Goal: Information Seeking & Learning: Learn about a topic

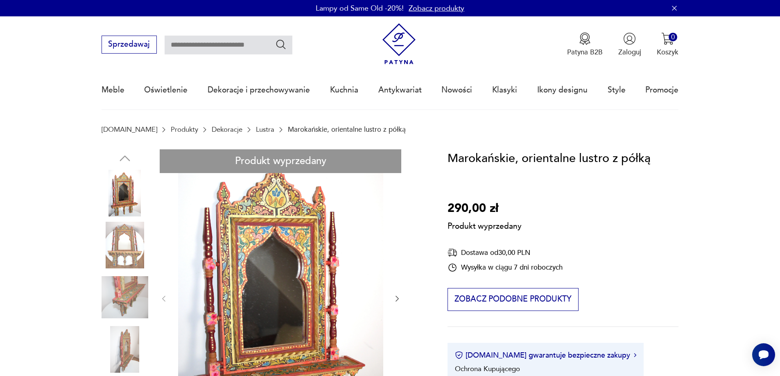
click at [256, 130] on link "Lustra" at bounding box center [265, 130] width 18 height 8
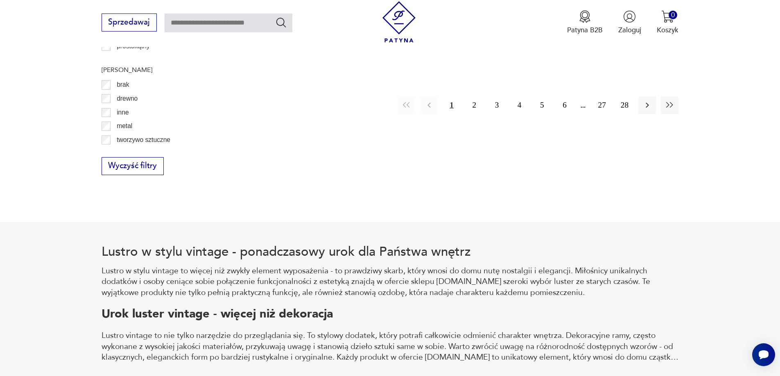
scroll to position [942, 0]
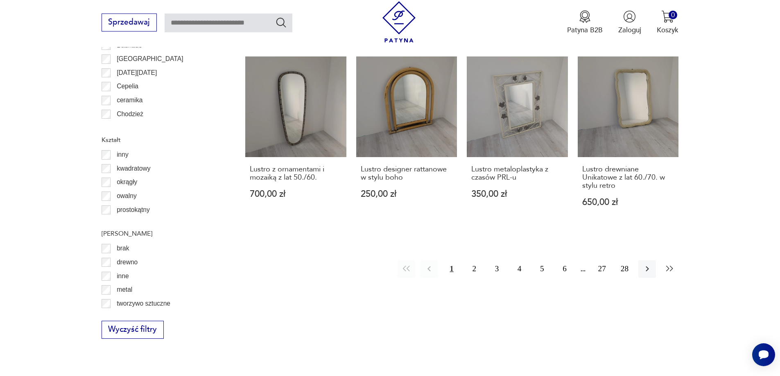
click at [671, 264] on icon "button" at bounding box center [670, 269] width 10 height 10
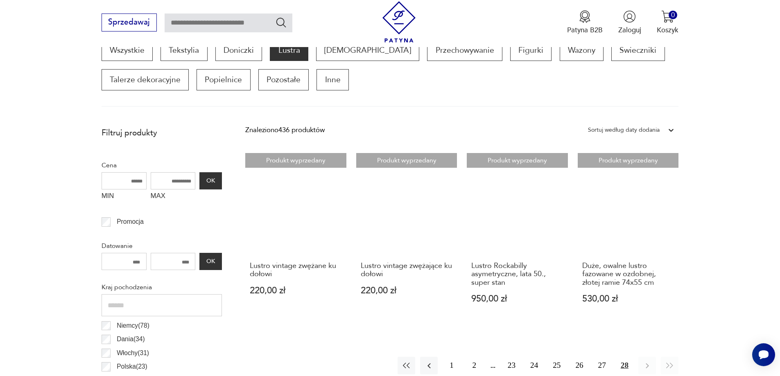
scroll to position [355, 0]
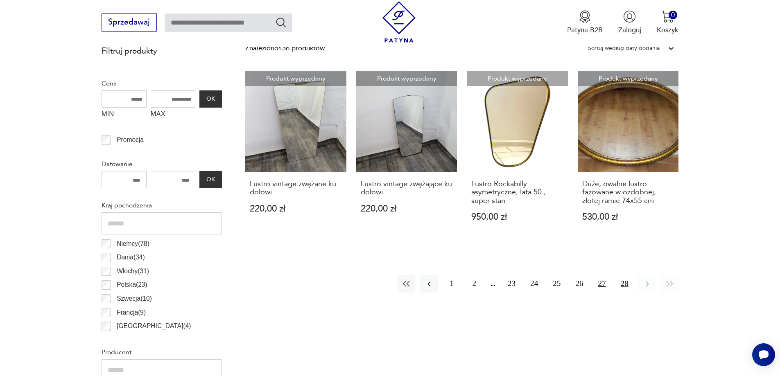
click at [603, 283] on button "27" at bounding box center [602, 284] width 18 height 18
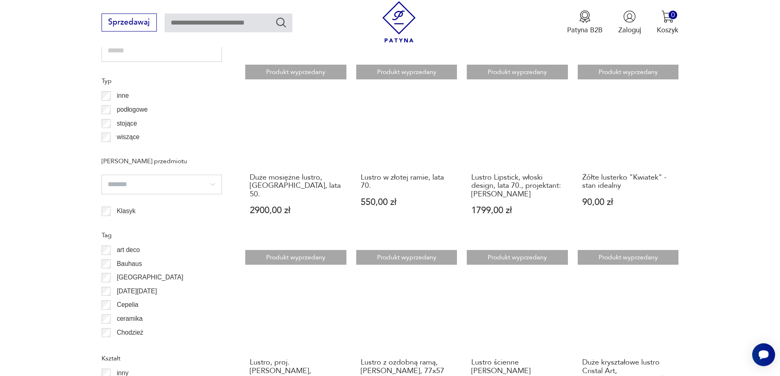
scroll to position [928, 0]
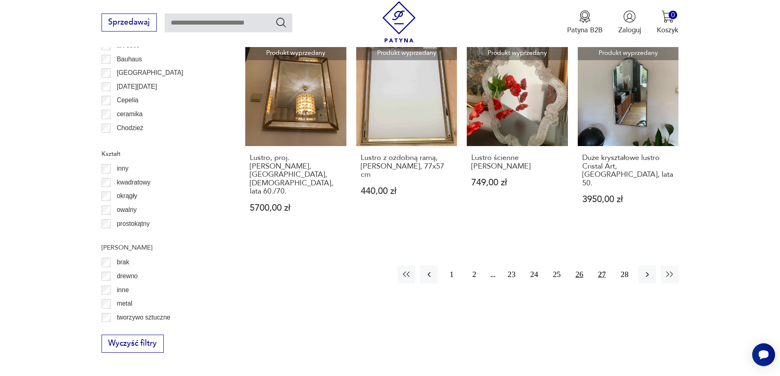
click at [584, 266] on button "26" at bounding box center [579, 275] width 18 height 18
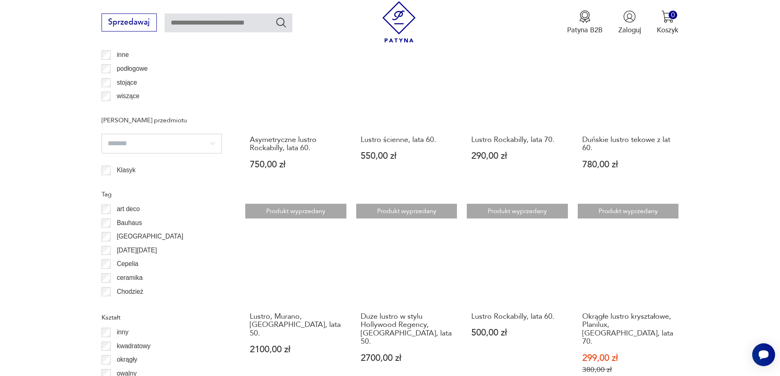
scroll to position [1010, 0]
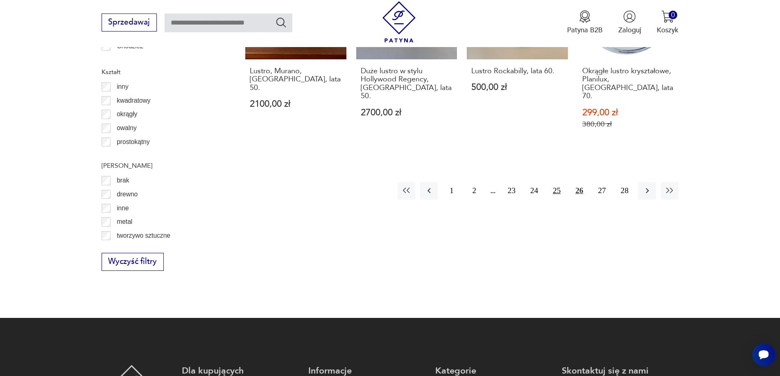
click at [556, 182] on button "25" at bounding box center [557, 191] width 18 height 18
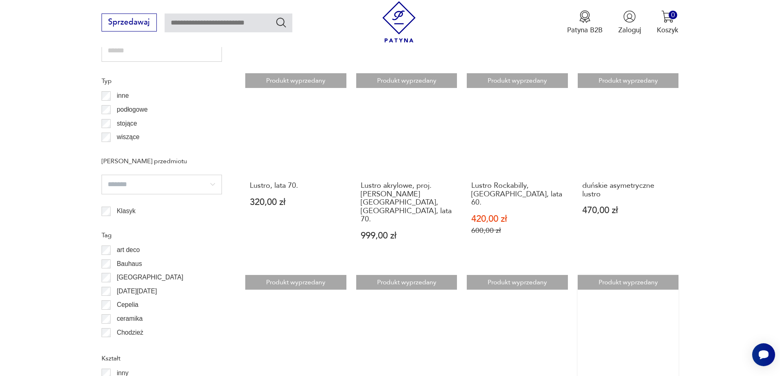
scroll to position [928, 0]
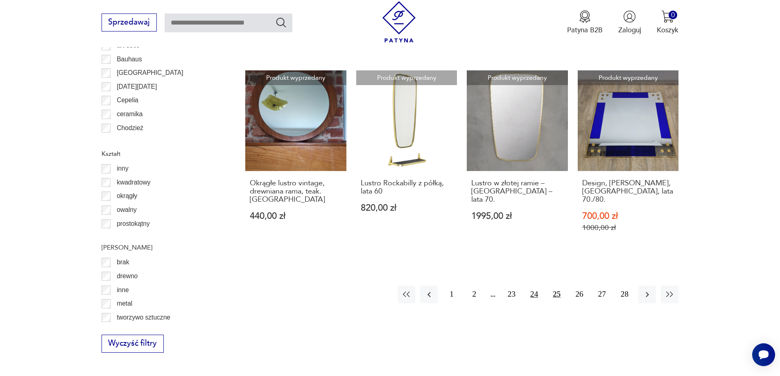
click at [538, 286] on button "24" at bounding box center [534, 295] width 18 height 18
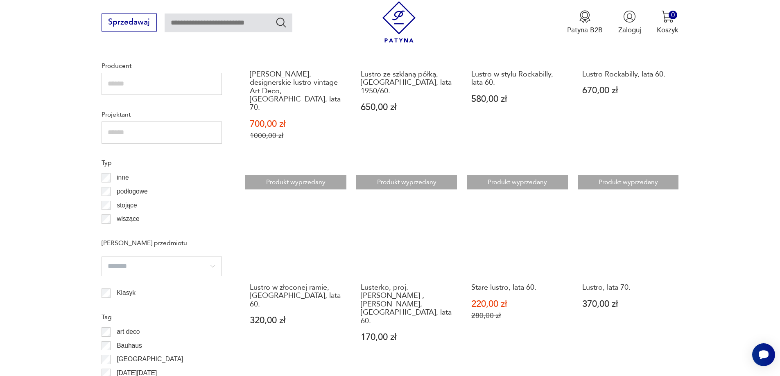
scroll to position [887, 0]
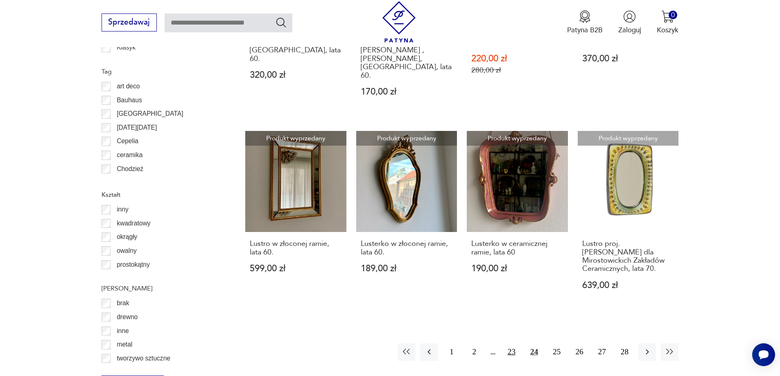
click at [511, 344] on button "23" at bounding box center [512, 353] width 18 height 18
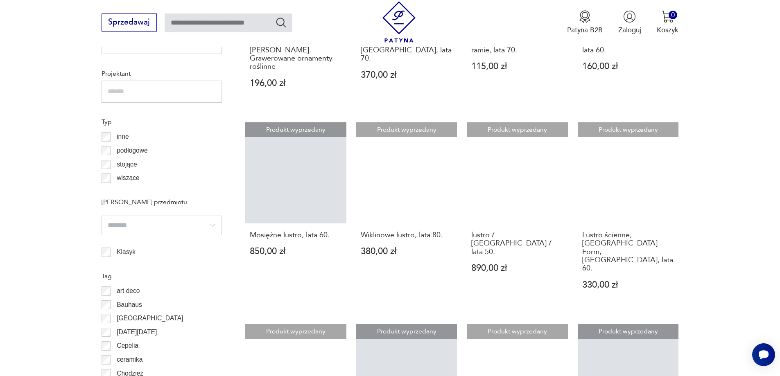
scroll to position [928, 0]
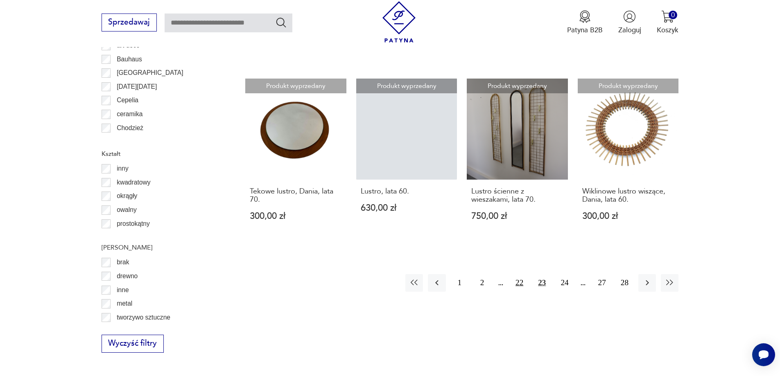
click at [520, 274] on button "22" at bounding box center [520, 283] width 18 height 18
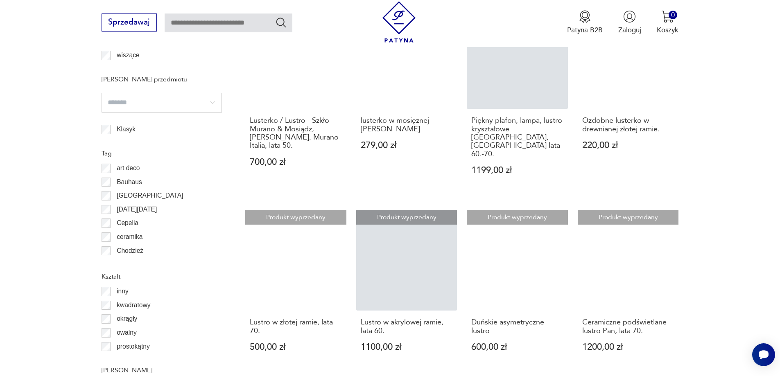
scroll to position [1010, 0]
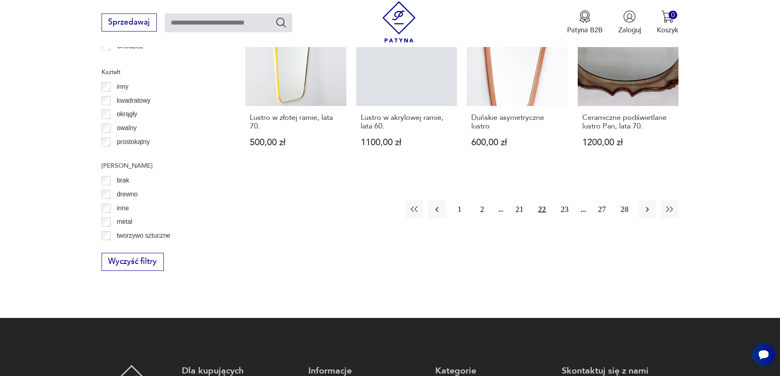
drag, startPoint x: 516, startPoint y: 179, endPoint x: 561, endPoint y: 207, distance: 52.6
click at [515, 201] on button "21" at bounding box center [520, 210] width 18 height 18
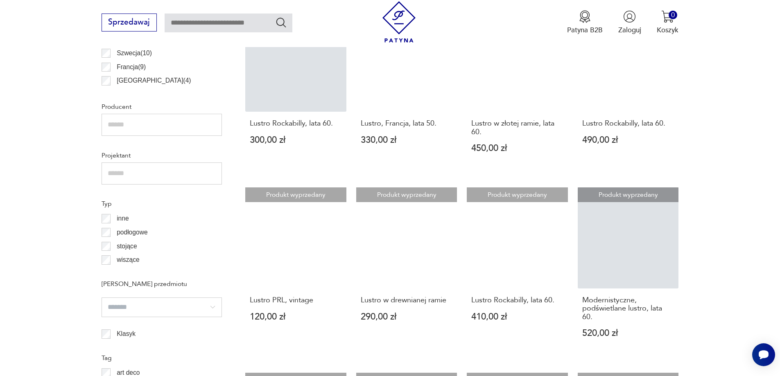
scroll to position [887, 0]
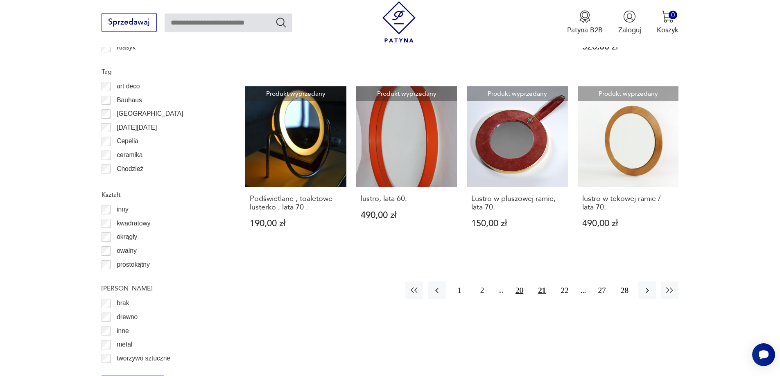
click at [517, 292] on button "20" at bounding box center [520, 291] width 18 height 18
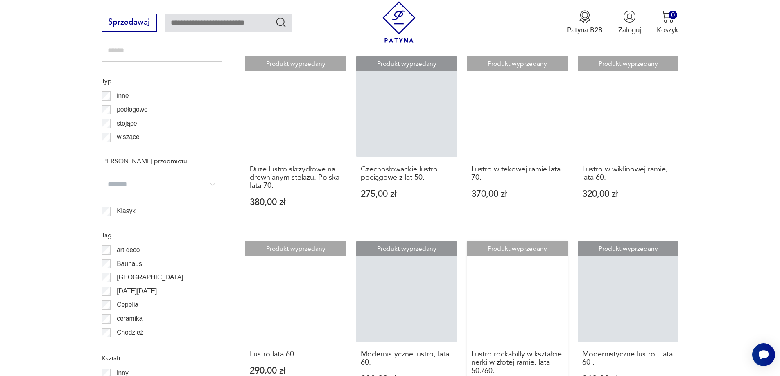
scroll to position [969, 0]
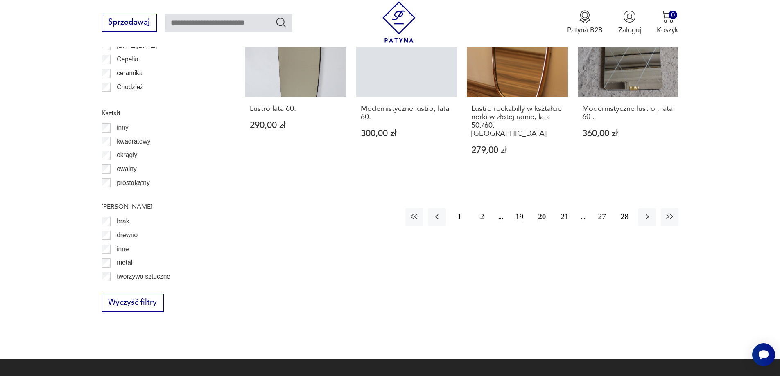
click at [523, 208] on button "19" at bounding box center [520, 217] width 18 height 18
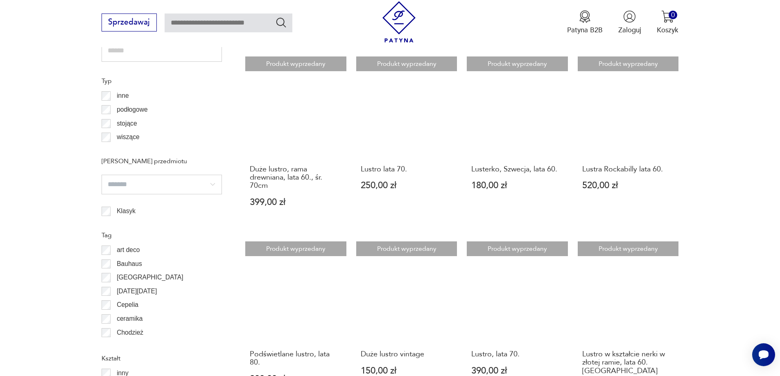
scroll to position [969, 0]
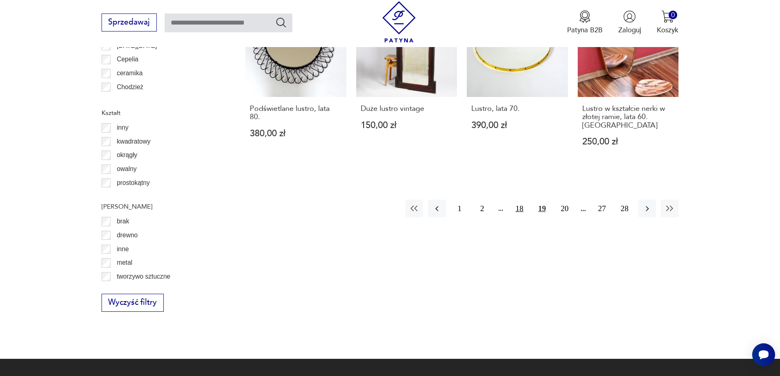
click at [520, 211] on button "18" at bounding box center [520, 209] width 18 height 18
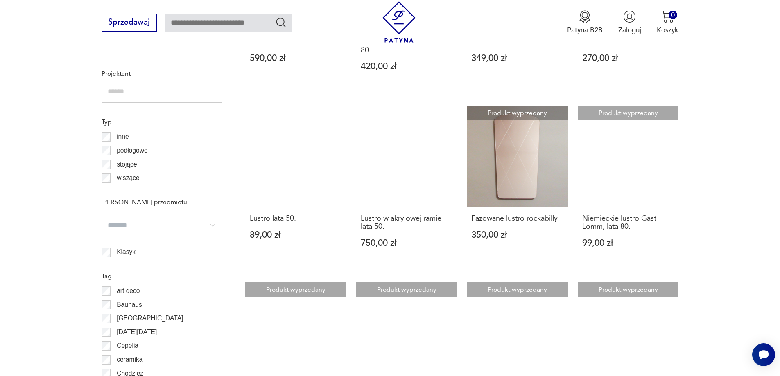
scroll to position [928, 0]
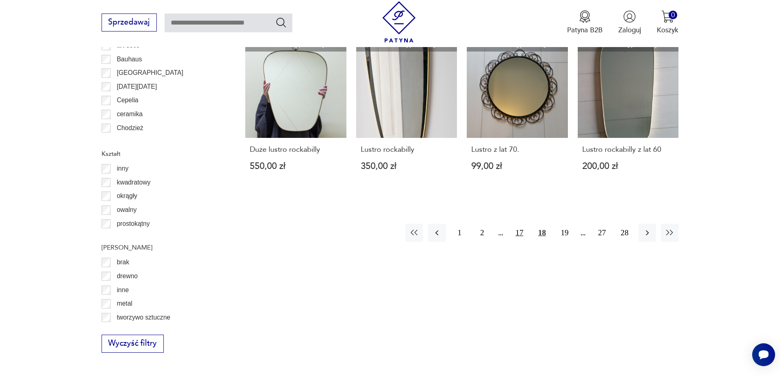
click at [521, 224] on button "17" at bounding box center [520, 233] width 18 height 18
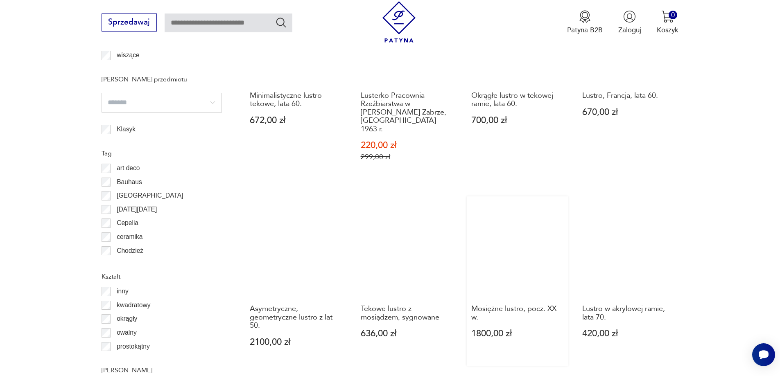
scroll to position [928, 0]
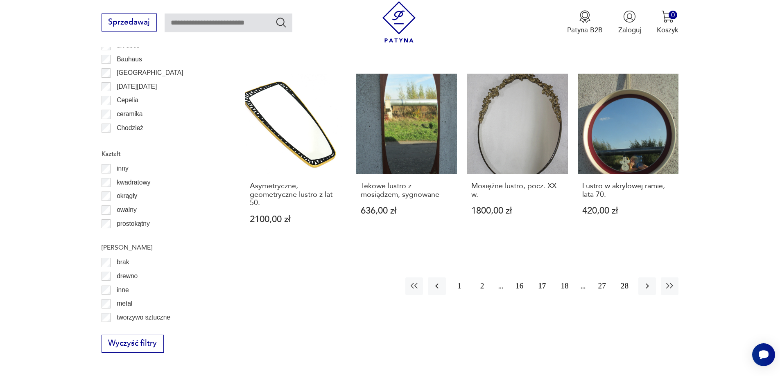
click at [519, 278] on button "16" at bounding box center [520, 287] width 18 height 18
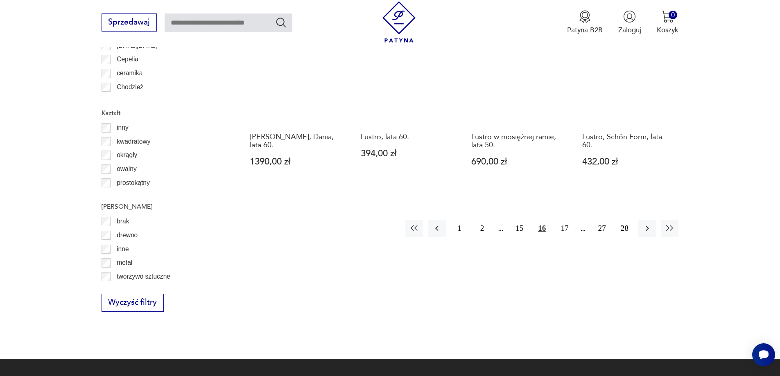
scroll to position [1010, 0]
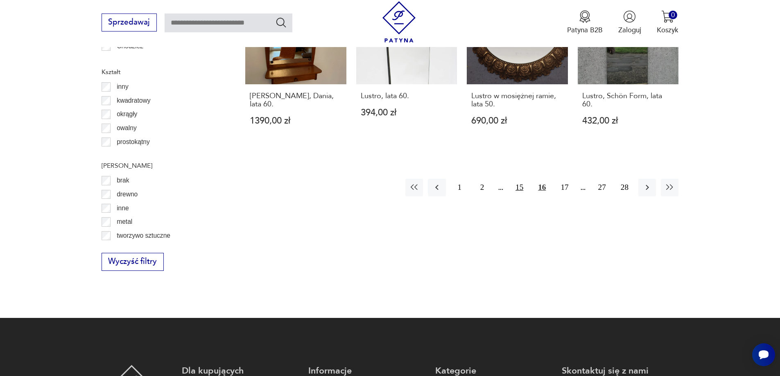
click at [523, 179] on button "15" at bounding box center [520, 188] width 18 height 18
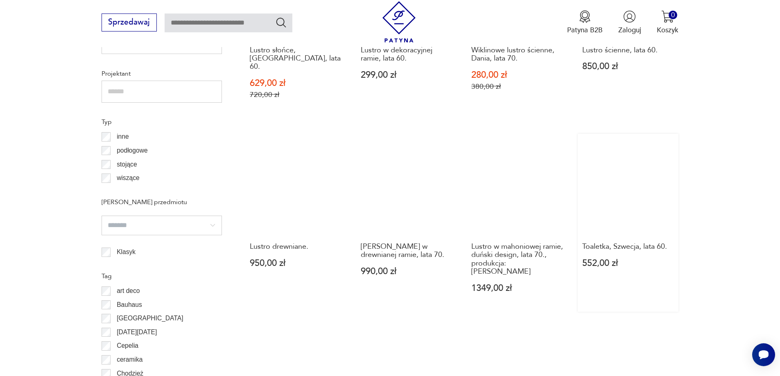
scroll to position [887, 0]
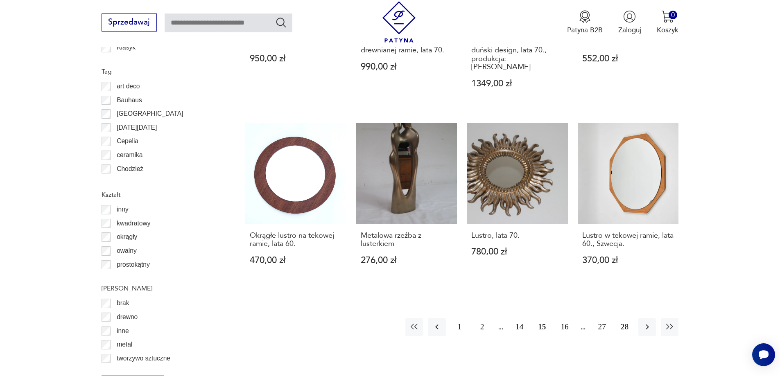
click at [520, 319] on button "14" at bounding box center [520, 328] width 18 height 18
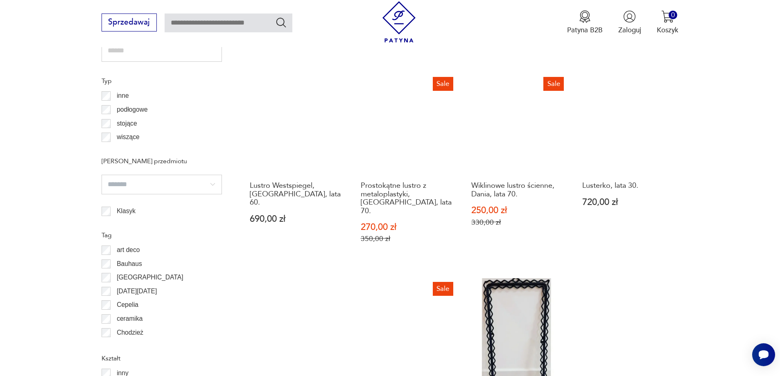
scroll to position [887, 0]
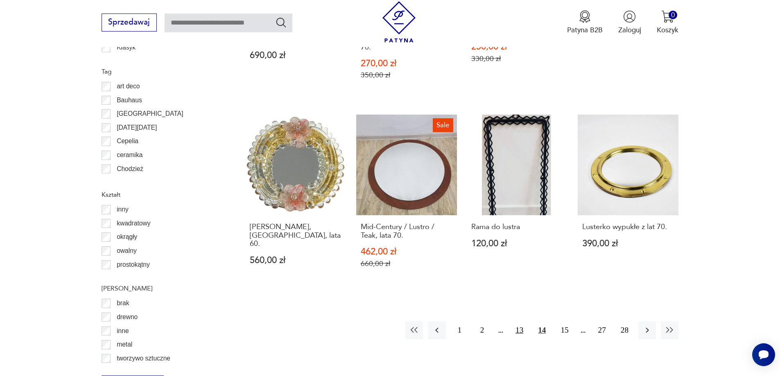
click at [521, 321] on button "13" at bounding box center [520, 330] width 18 height 18
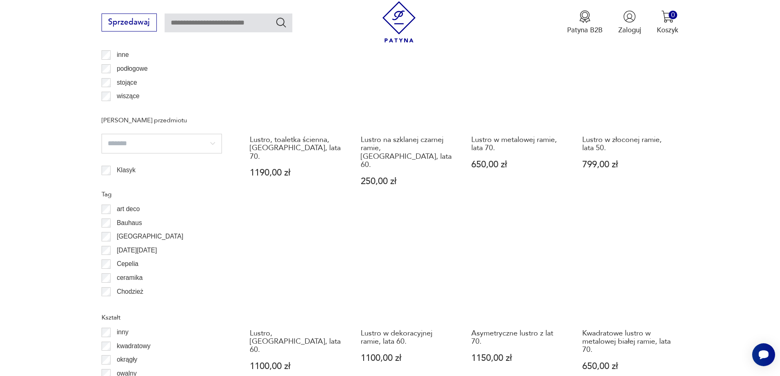
scroll to position [1010, 0]
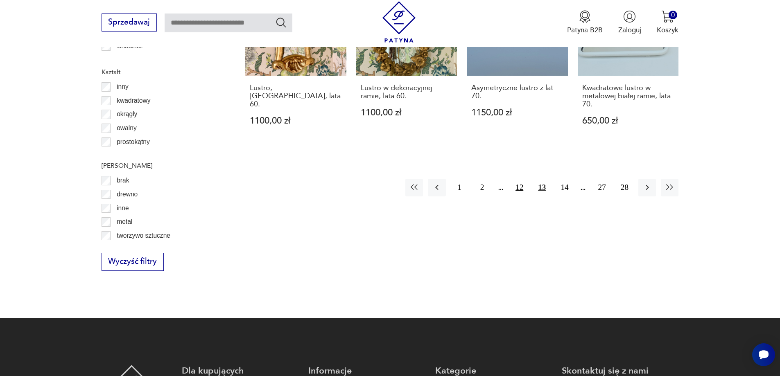
click at [523, 179] on button "12" at bounding box center [520, 188] width 18 height 18
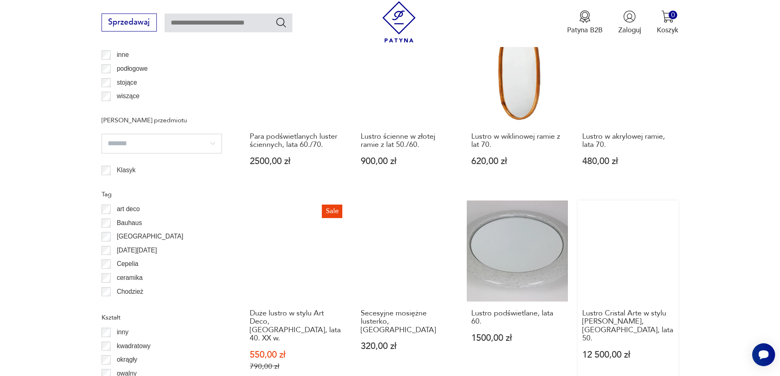
scroll to position [969, 0]
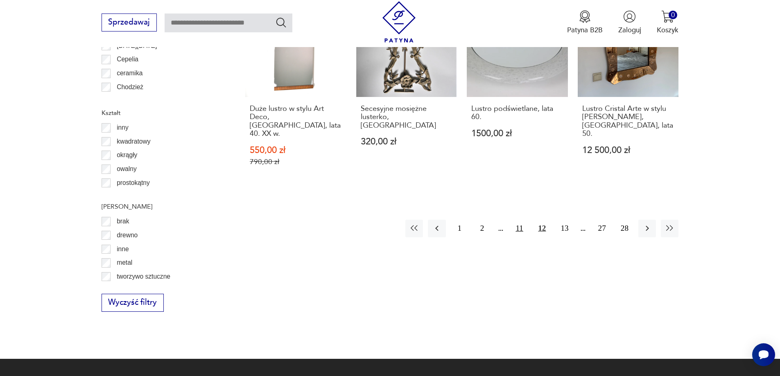
click at [522, 220] on button "11" at bounding box center [520, 229] width 18 height 18
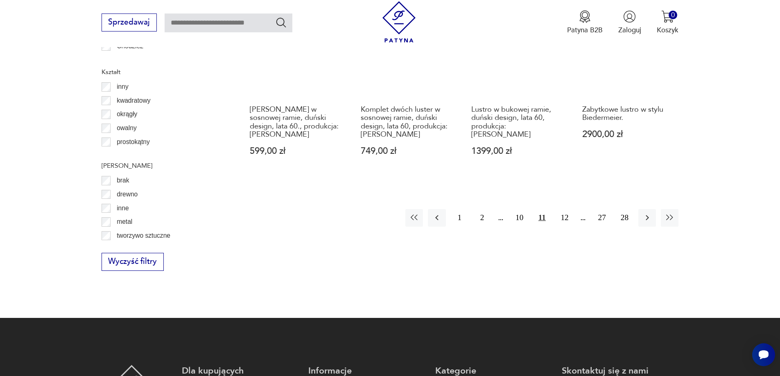
scroll to position [846, 0]
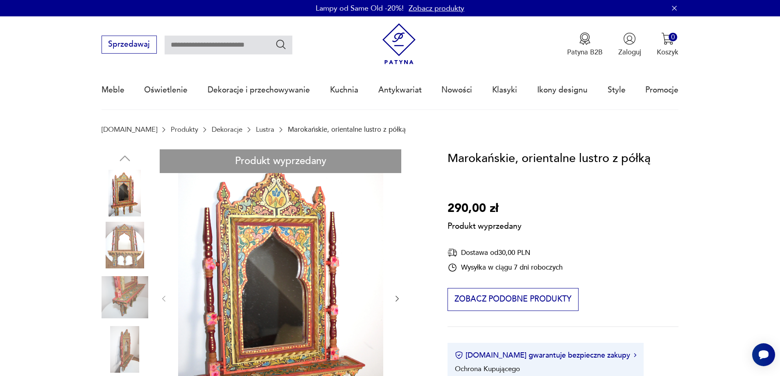
scroll to position [82, 0]
